Goal: Navigation & Orientation: Find specific page/section

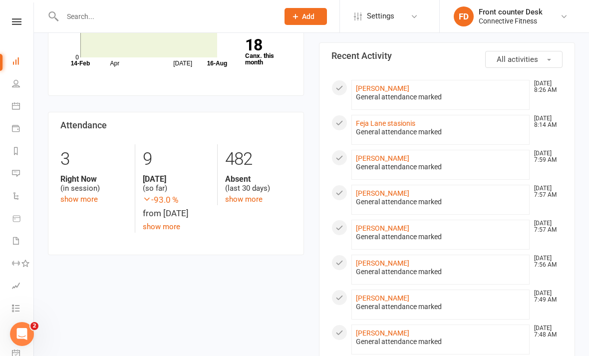
scroll to position [337, 0]
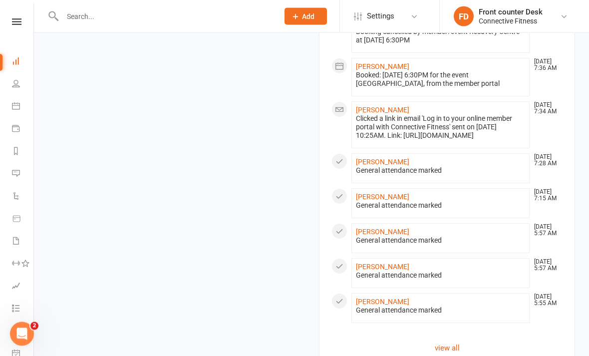
scroll to position [857, 0]
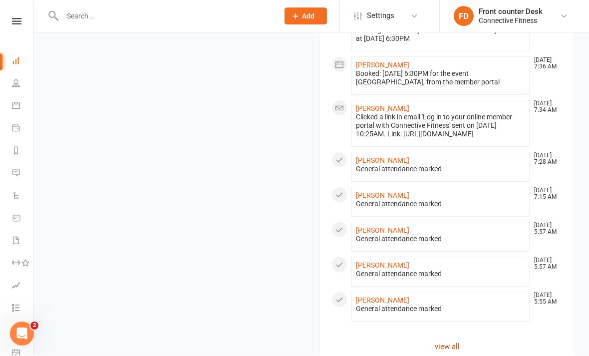
click at [450, 348] on link "view all" at bounding box center [447, 347] width 231 height 12
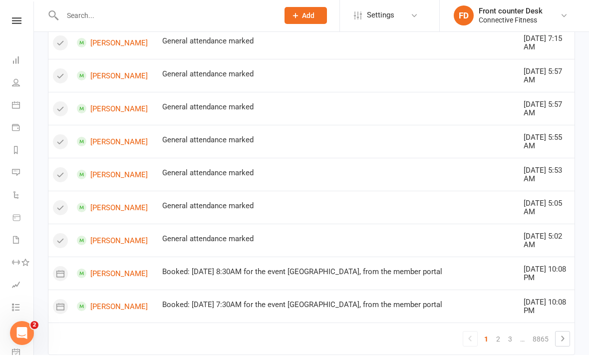
scroll to position [625, 0]
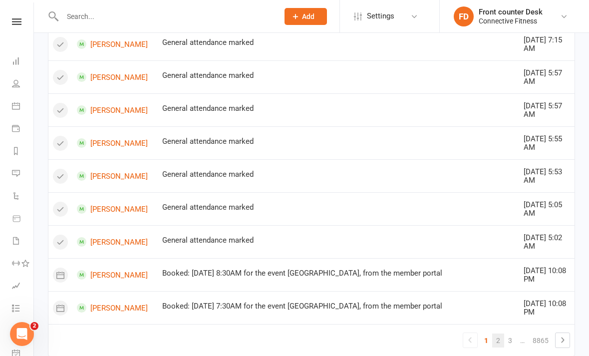
click at [504, 334] on link "2" at bounding box center [498, 341] width 12 height 14
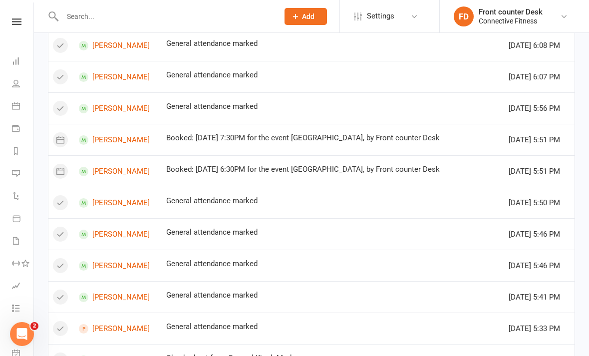
scroll to position [589, 0]
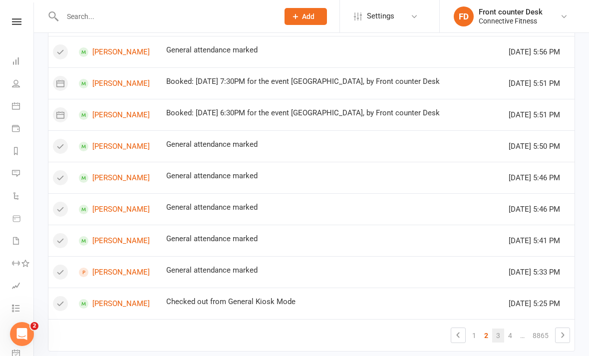
click at [499, 339] on link "3" at bounding box center [498, 336] width 12 height 14
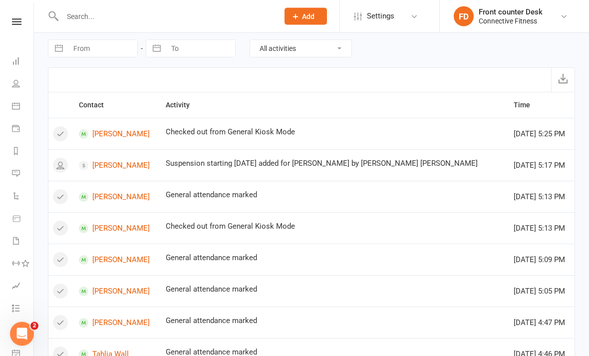
scroll to position [0, 0]
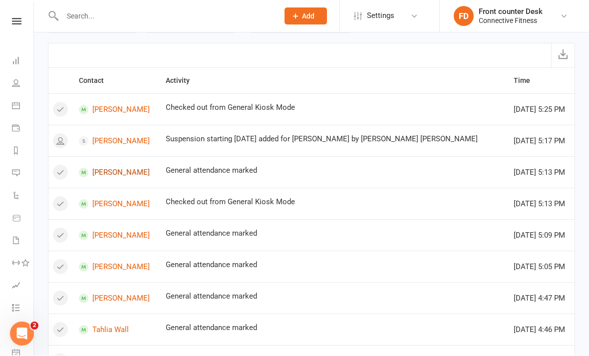
click at [120, 176] on link "[PERSON_NAME]" at bounding box center [117, 172] width 77 height 9
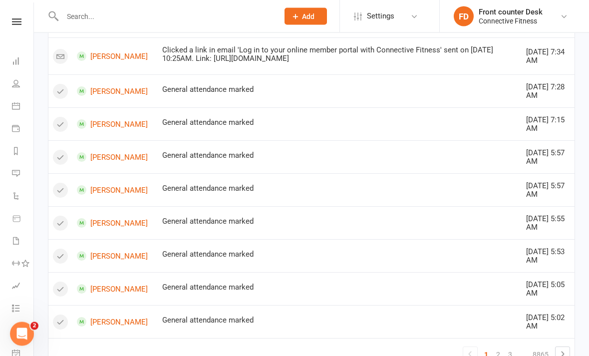
scroll to position [626, 0]
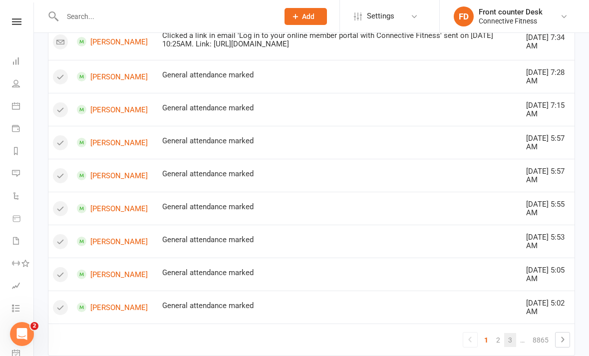
click at [513, 333] on link "3" at bounding box center [510, 340] width 12 height 14
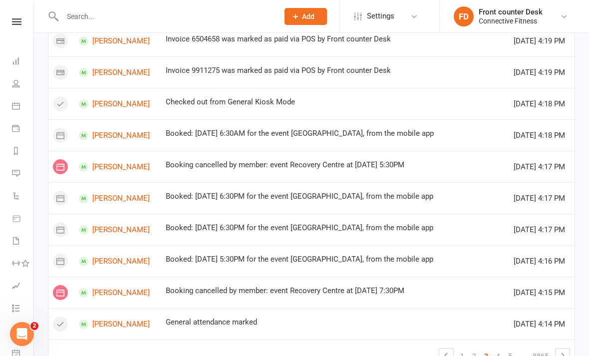
scroll to position [589, 0]
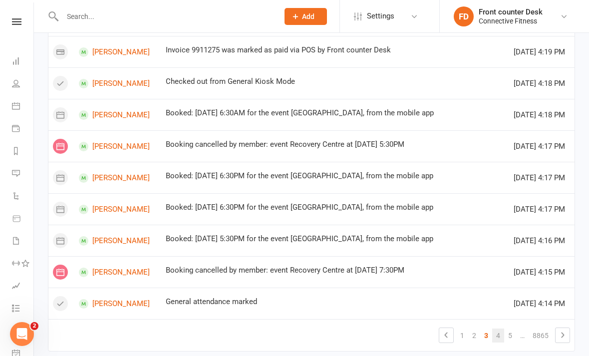
click at [499, 338] on link "4" at bounding box center [498, 336] width 12 height 14
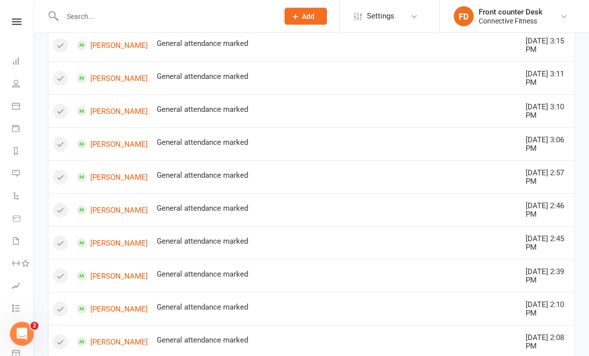
scroll to position [618, 0]
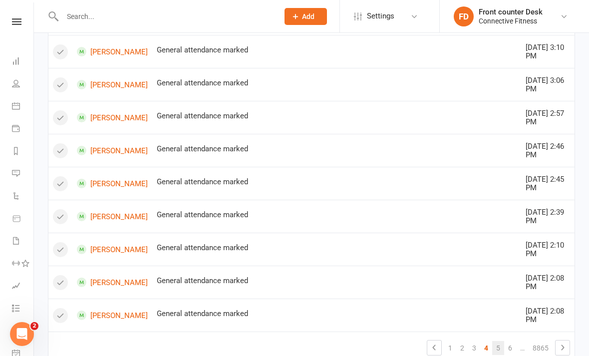
click at [504, 341] on link "5" at bounding box center [498, 348] width 12 height 14
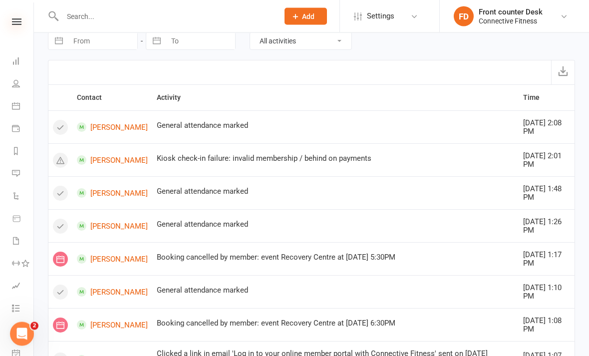
scroll to position [11, 0]
click at [17, 23] on icon at bounding box center [16, 21] width 9 height 6
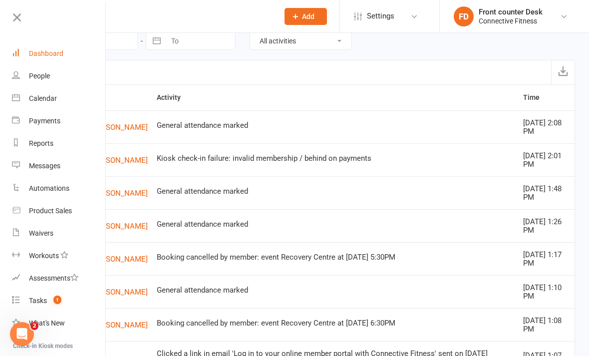
click at [64, 58] on link "Dashboard" at bounding box center [59, 53] width 94 height 22
